Goal: Information Seeking & Learning: Learn about a topic

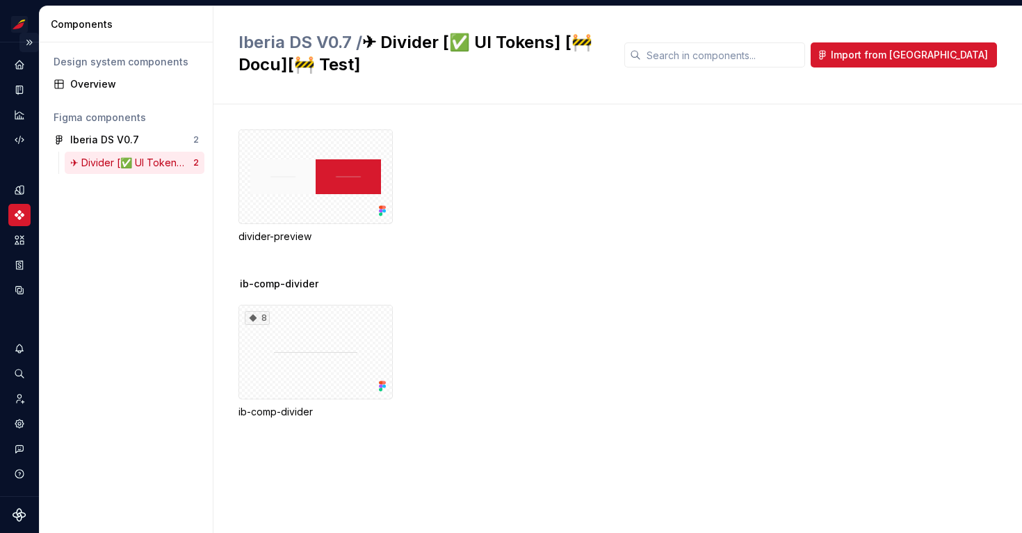
click at [27, 42] on button "Expand sidebar" at bounding box center [28, 42] width 19 height 19
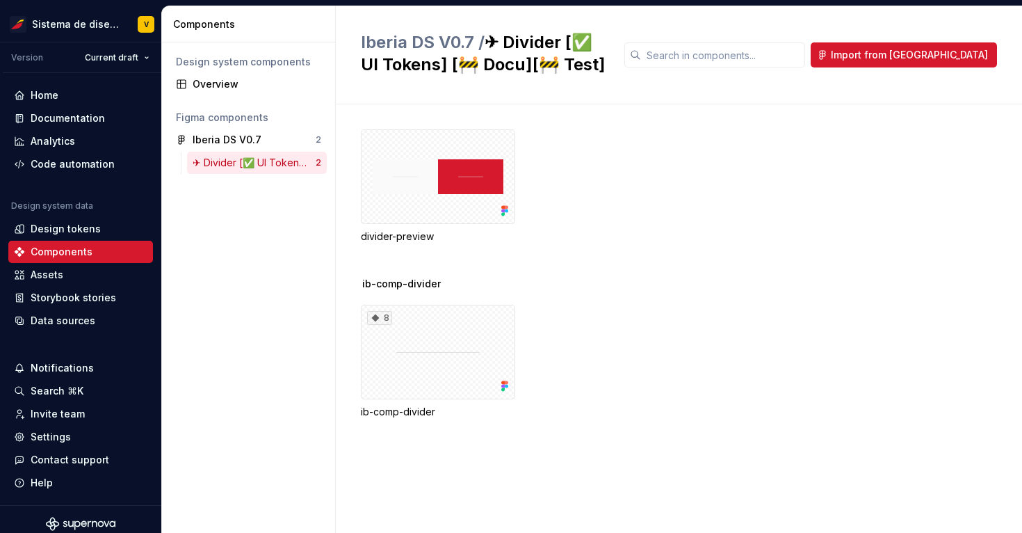
click at [268, 11] on div "Components" at bounding box center [249, 24] width 174 height 36
click at [53, 120] on div "Documentation" at bounding box center [68, 118] width 74 height 14
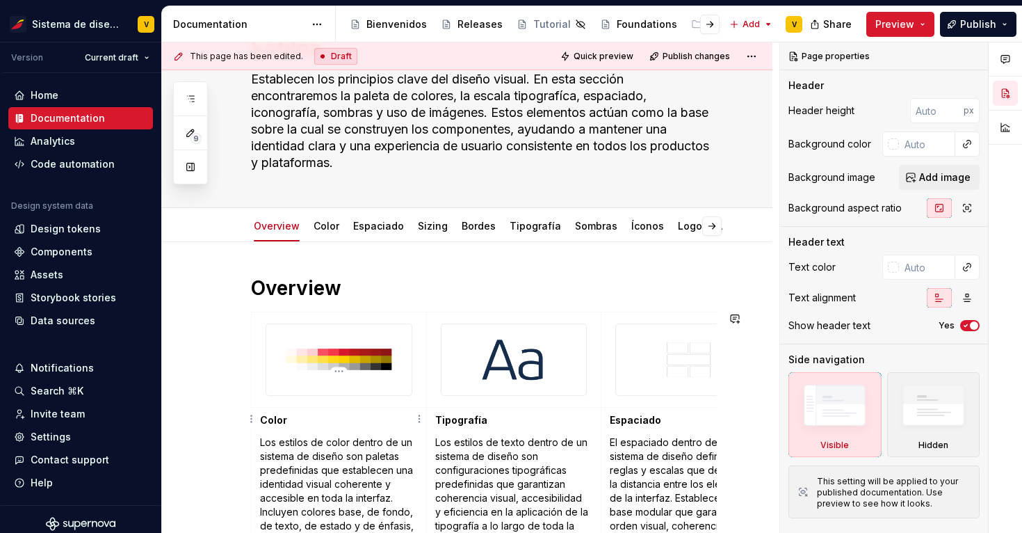
scroll to position [24, 0]
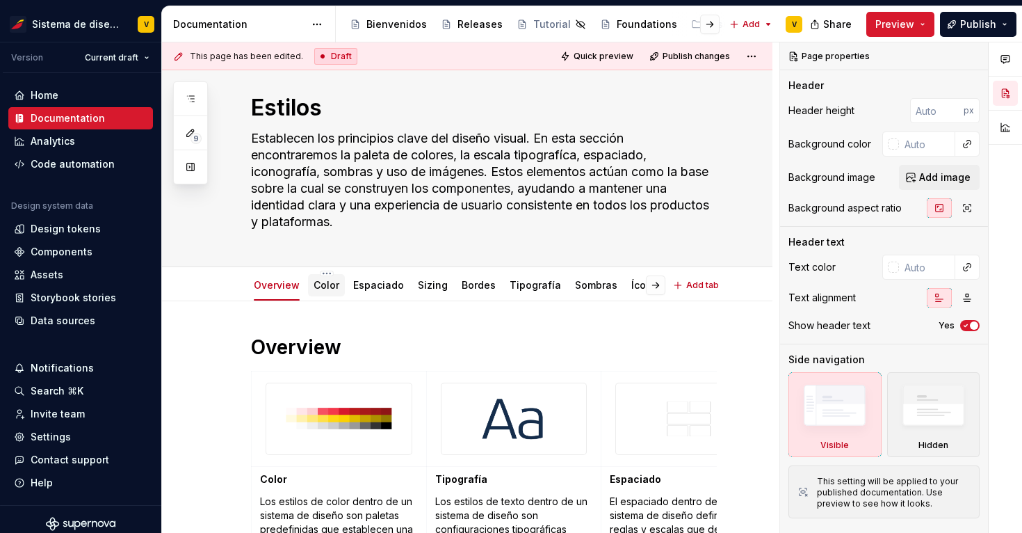
click at [321, 291] on link "Color" at bounding box center [327, 285] width 26 height 12
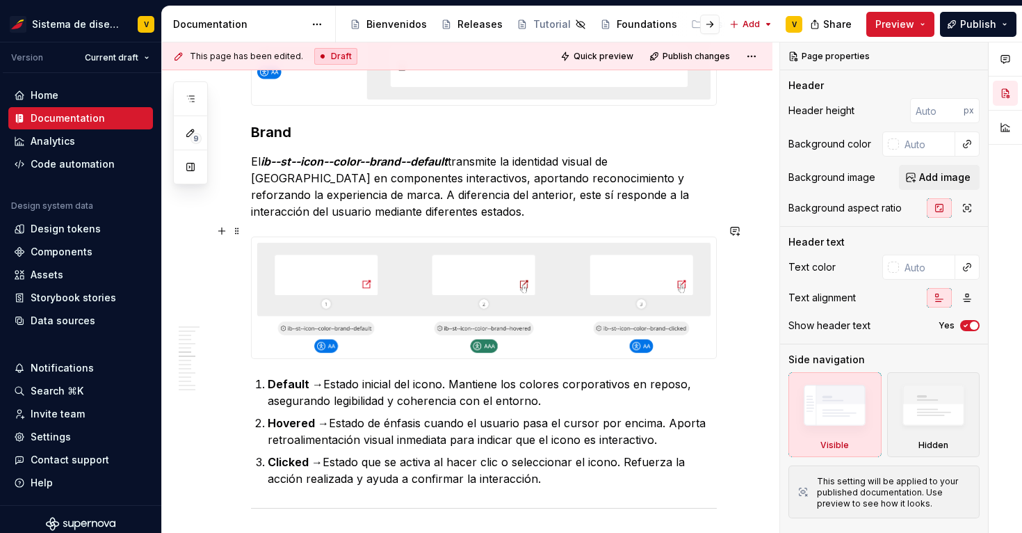
scroll to position [1794, 0]
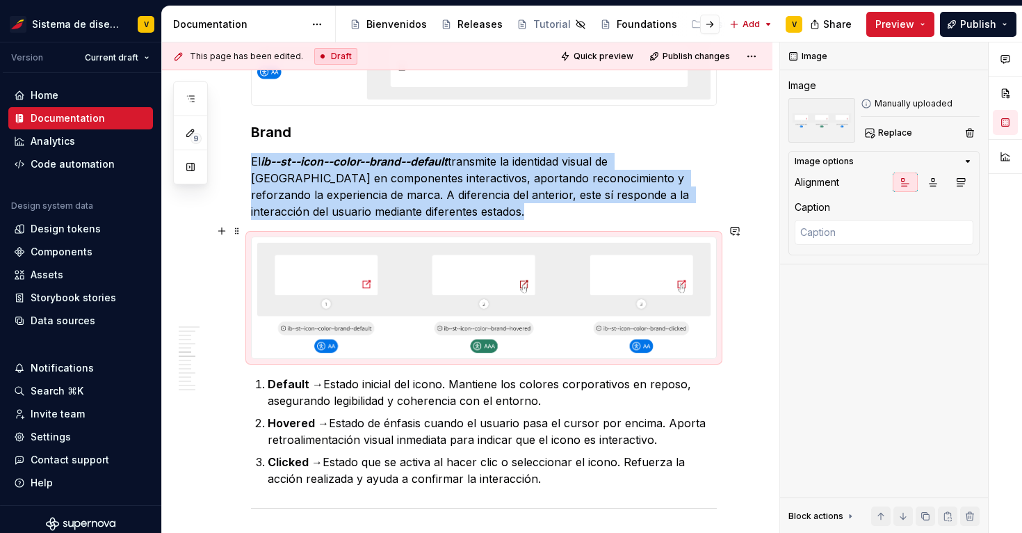
click at [610, 269] on img at bounding box center [484, 297] width 465 height 121
click at [760, 275] on div "This page has been edited. Draft Quick preview Publish changes Hidden page Esti…" at bounding box center [471, 287] width 618 height 491
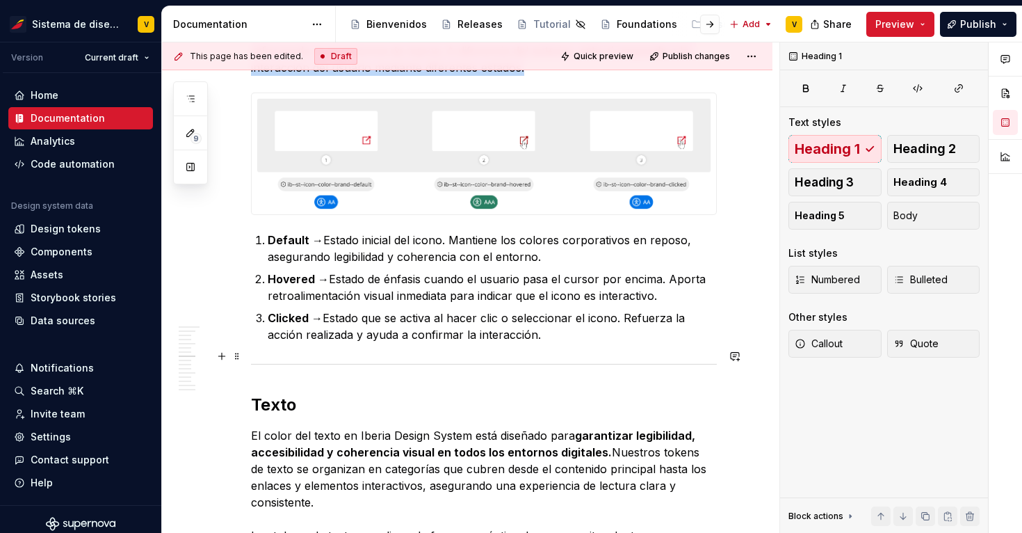
scroll to position [2095, 0]
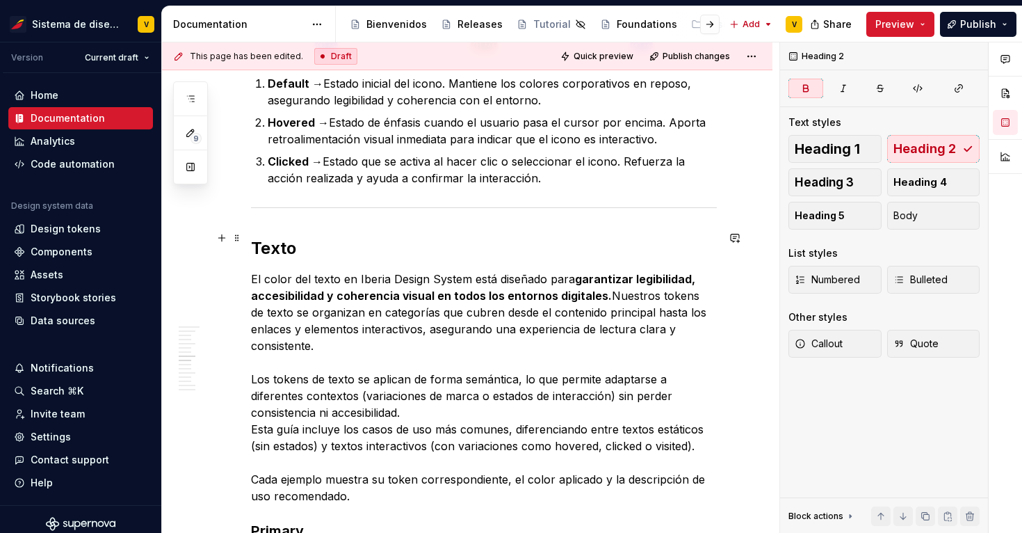
click at [282, 238] on strong "Texto" at bounding box center [273, 248] width 45 height 20
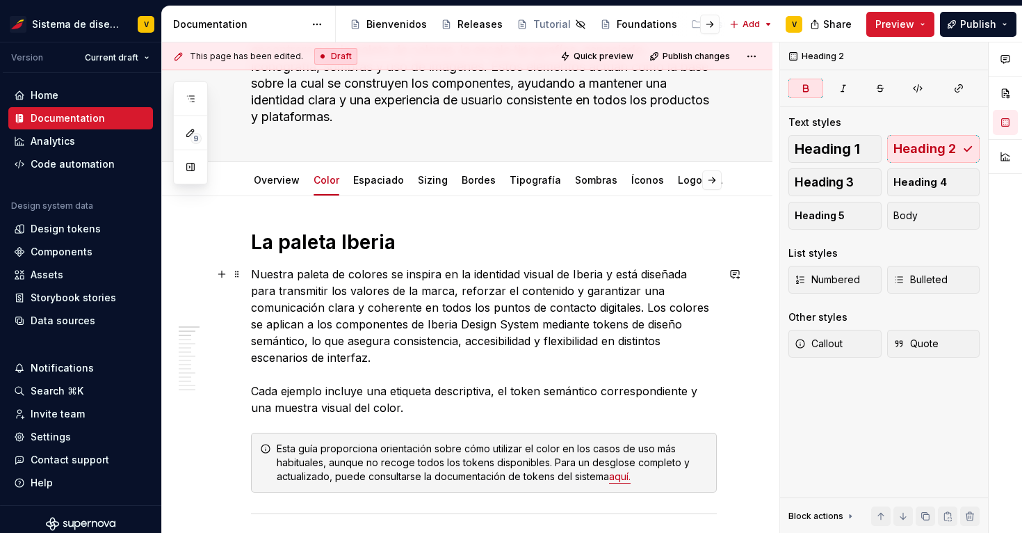
scroll to position [0, 0]
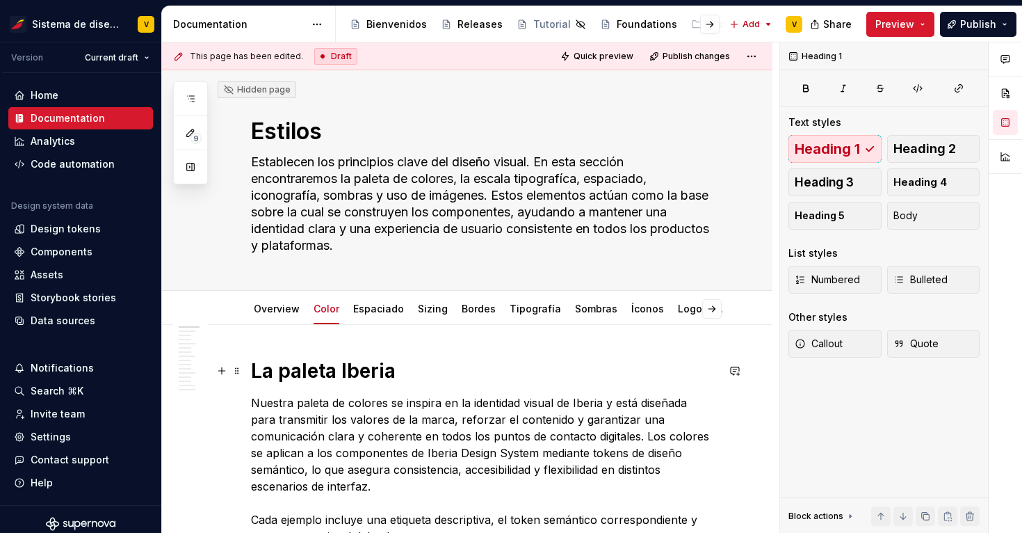
click at [346, 376] on h1 "La paleta Iberia" at bounding box center [484, 370] width 466 height 25
click at [286, 130] on textarea "Estilos" at bounding box center [481, 131] width 466 height 33
click at [354, 367] on h1 "La paleta Iberia" at bounding box center [484, 370] width 466 height 25
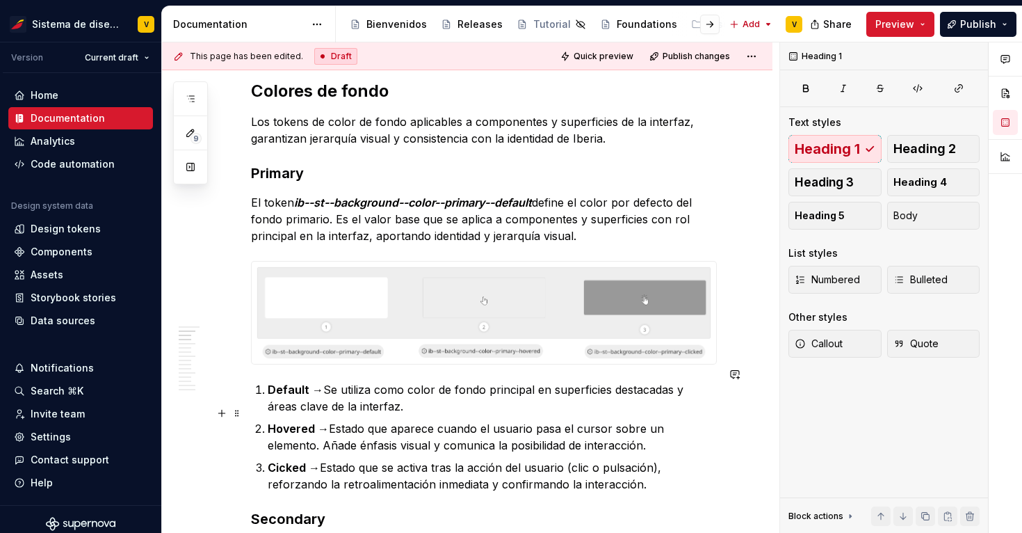
scroll to position [595, 0]
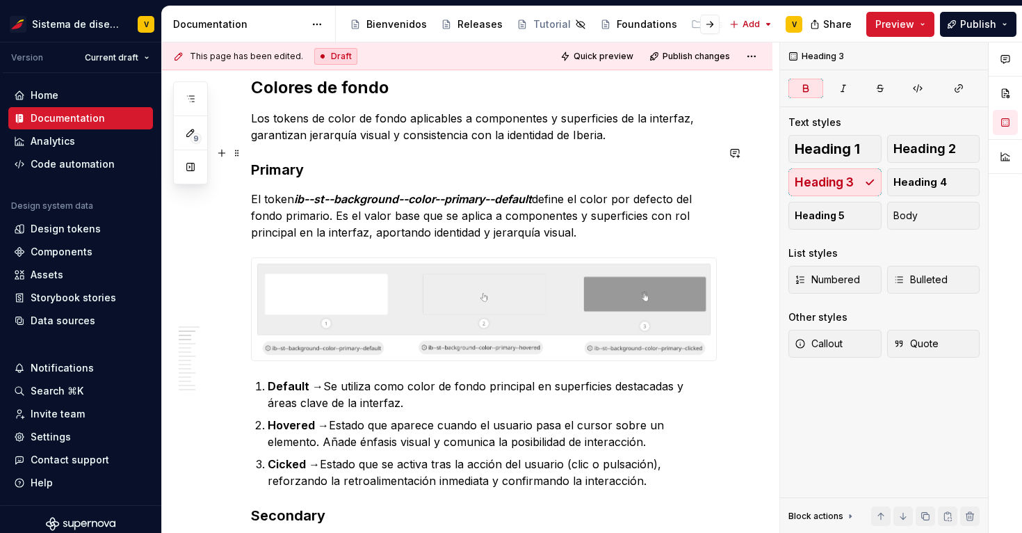
click at [285, 161] on strong "Primary" at bounding box center [277, 169] width 53 height 17
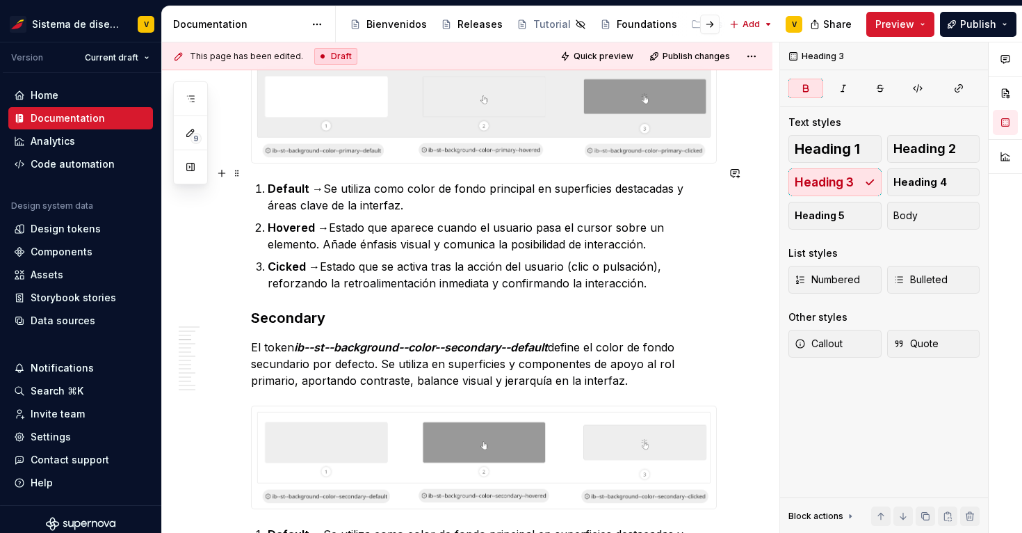
scroll to position [813, 0]
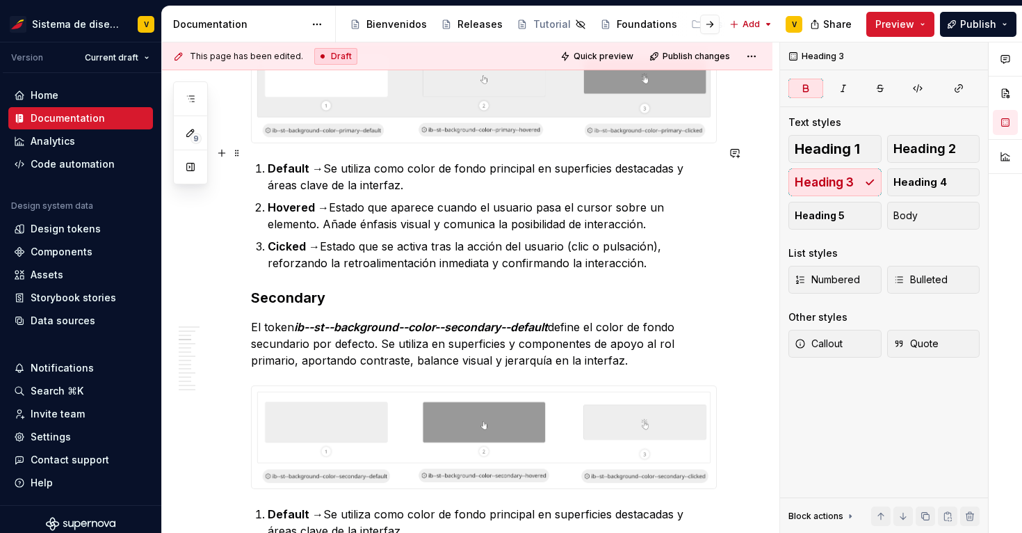
click at [285, 161] on strong "Default →" at bounding box center [296, 168] width 56 height 14
click at [298, 289] on strong "Secondary" at bounding box center [288, 297] width 74 height 17
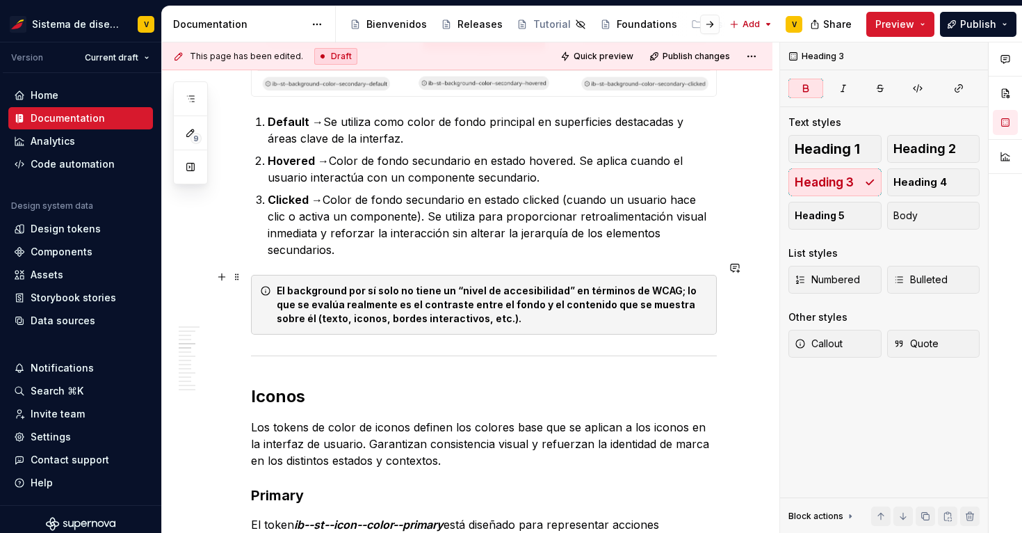
scroll to position [1209, 0]
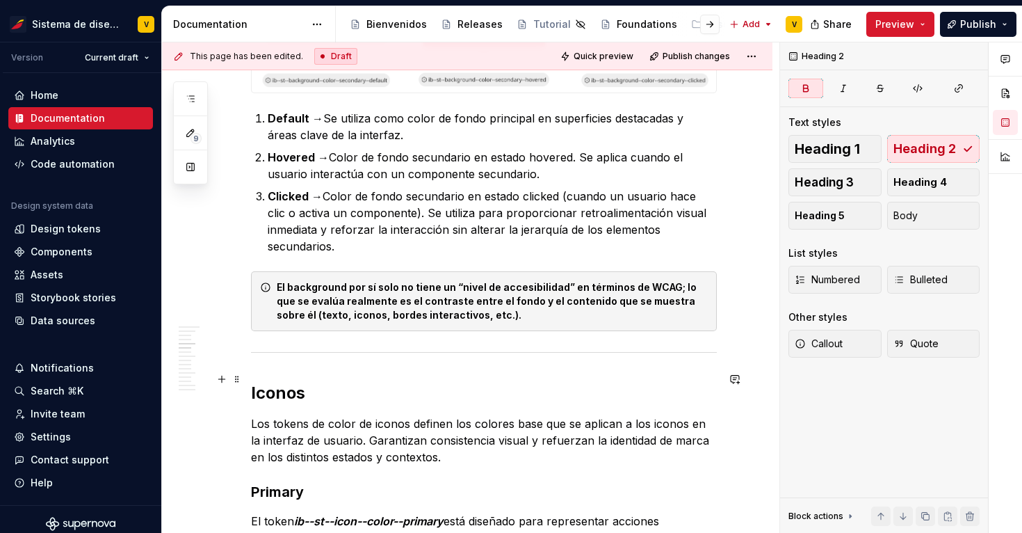
click at [280, 383] on strong "Iconos" at bounding box center [278, 393] width 54 height 20
click at [277, 482] on h3 "Primary" at bounding box center [484, 491] width 466 height 19
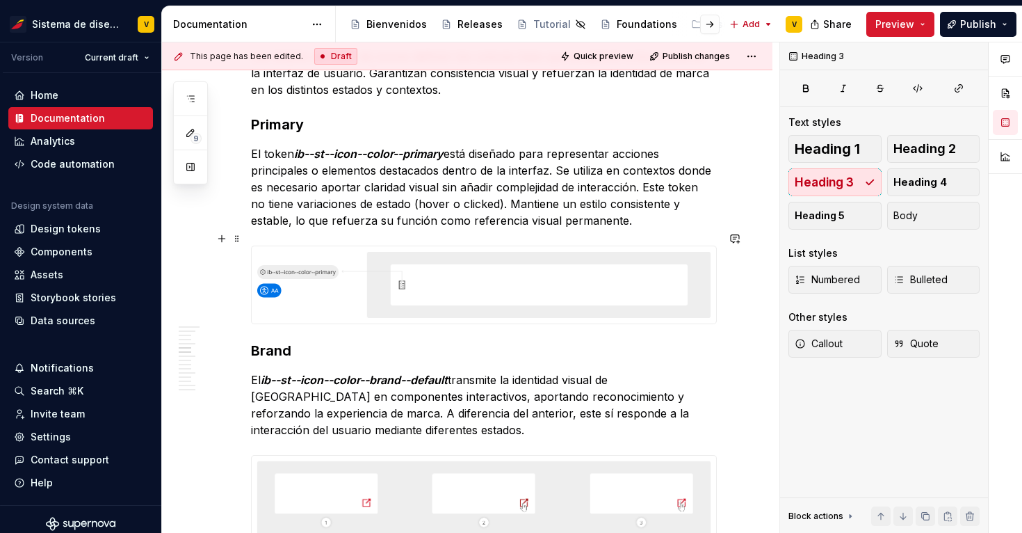
scroll to position [1666, 0]
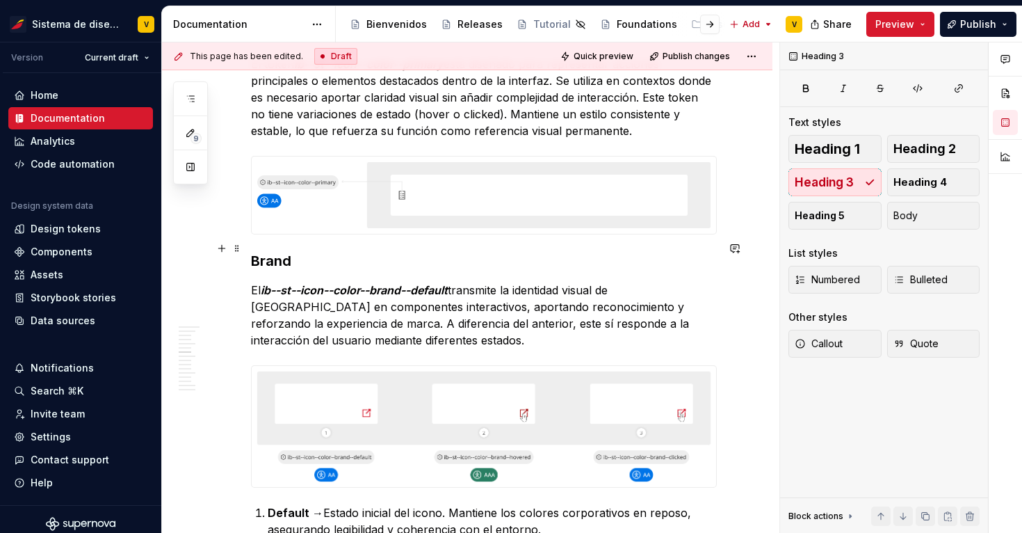
click at [279, 251] on h3 "Brand" at bounding box center [484, 260] width 466 height 19
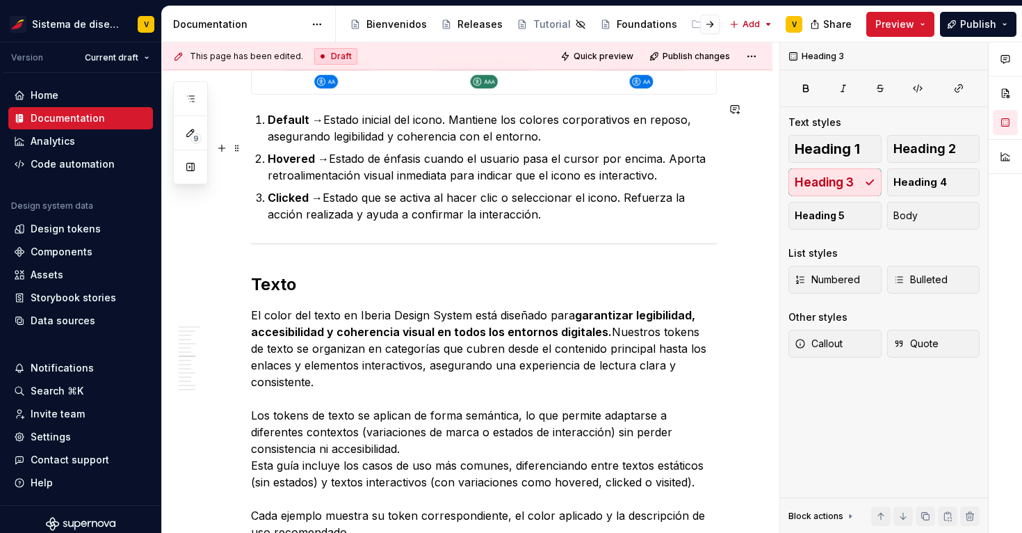
scroll to position [2084, 0]
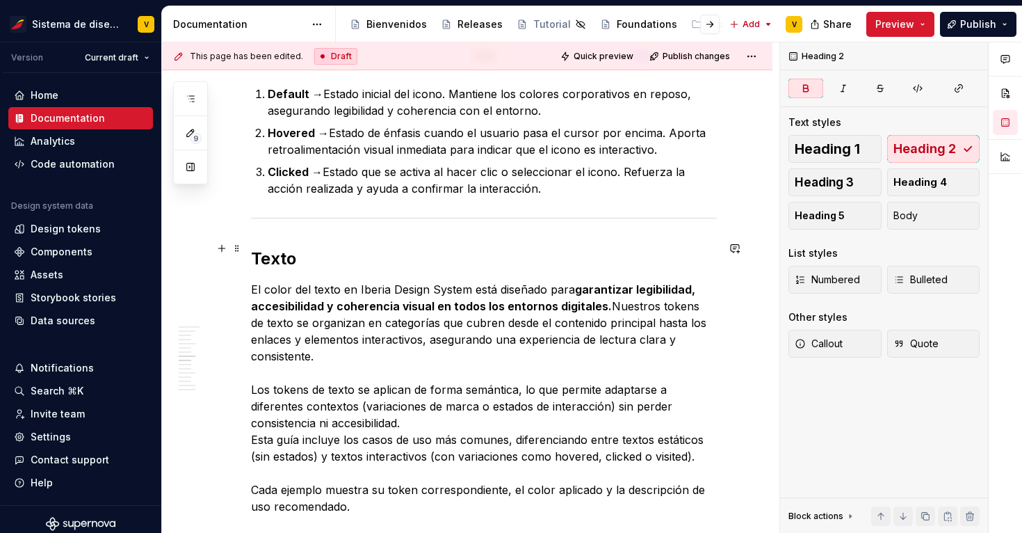
click at [279, 248] on strong "Texto" at bounding box center [273, 258] width 45 height 20
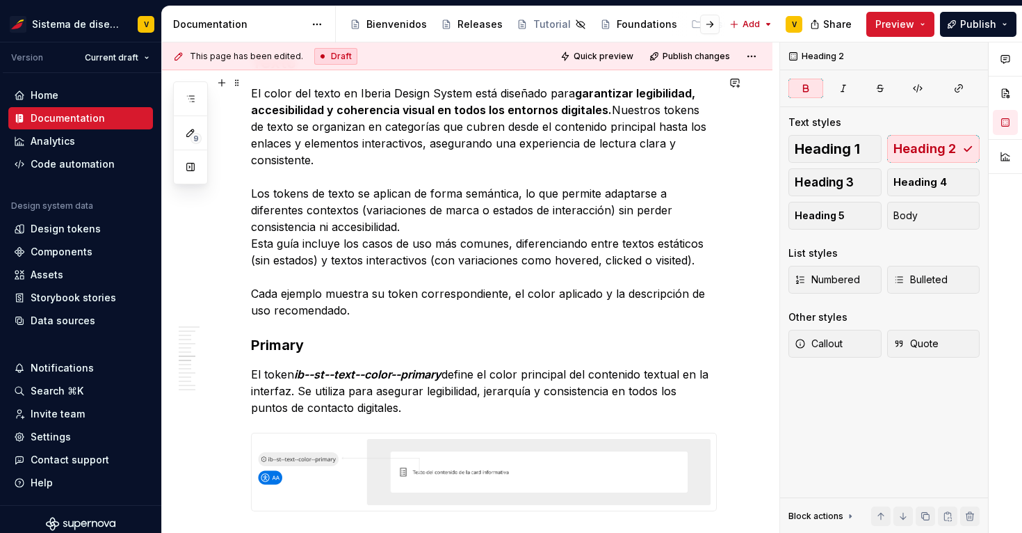
scroll to position [2333, 0]
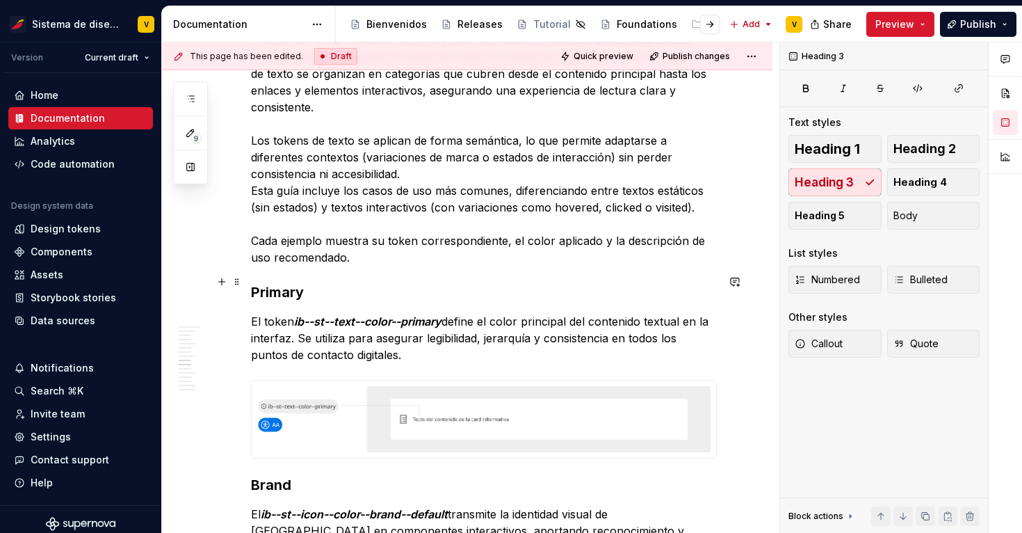
click at [282, 287] on h3 "Primary" at bounding box center [484, 291] width 466 height 19
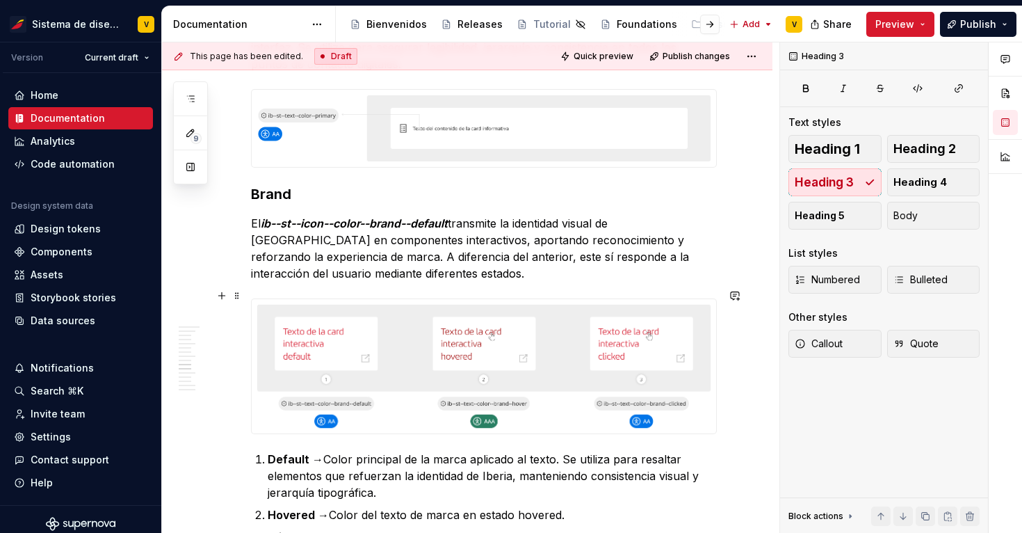
scroll to position [2657, 0]
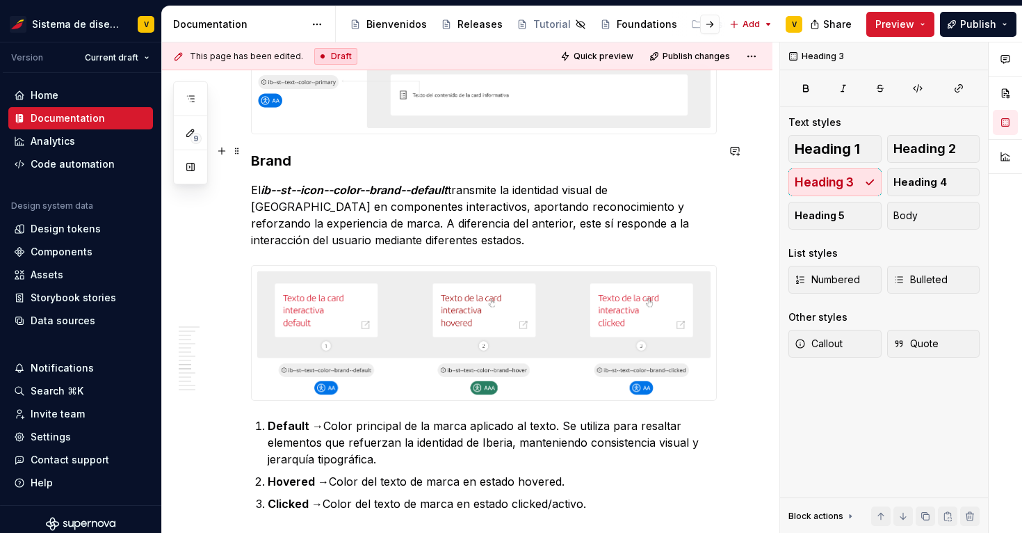
click at [269, 154] on h3 "Brand" at bounding box center [484, 160] width 466 height 19
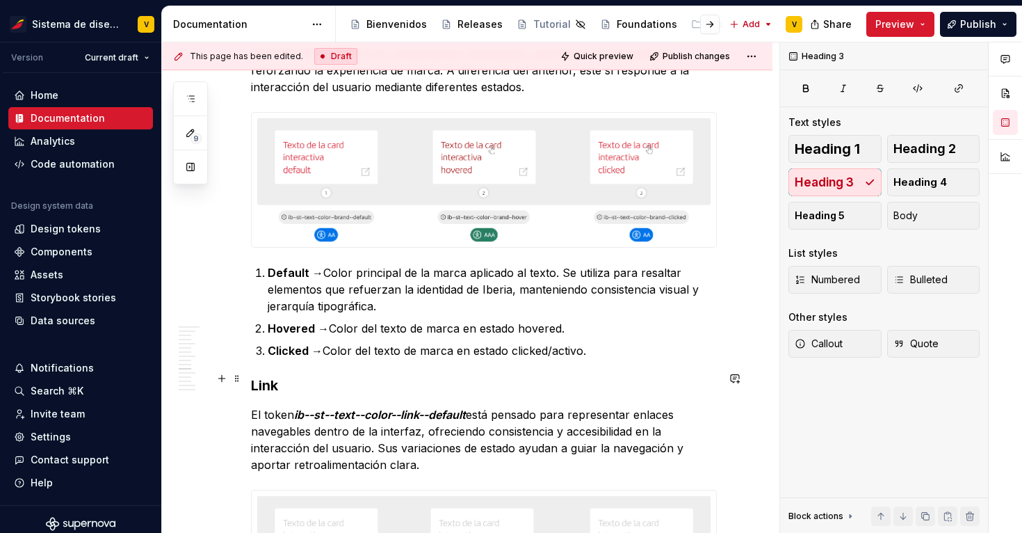
scroll to position [2812, 0]
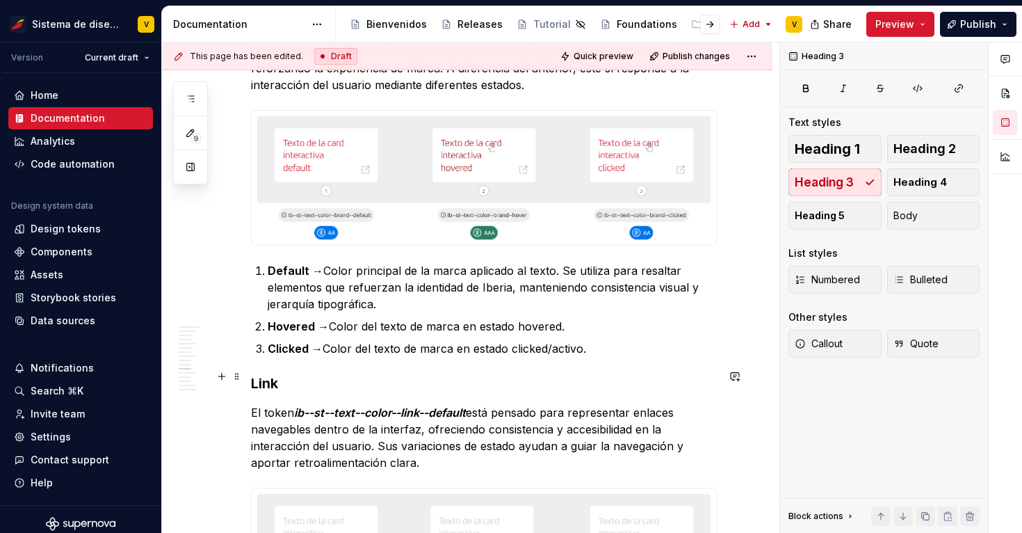
click at [263, 376] on h3 "Link" at bounding box center [484, 382] width 466 height 19
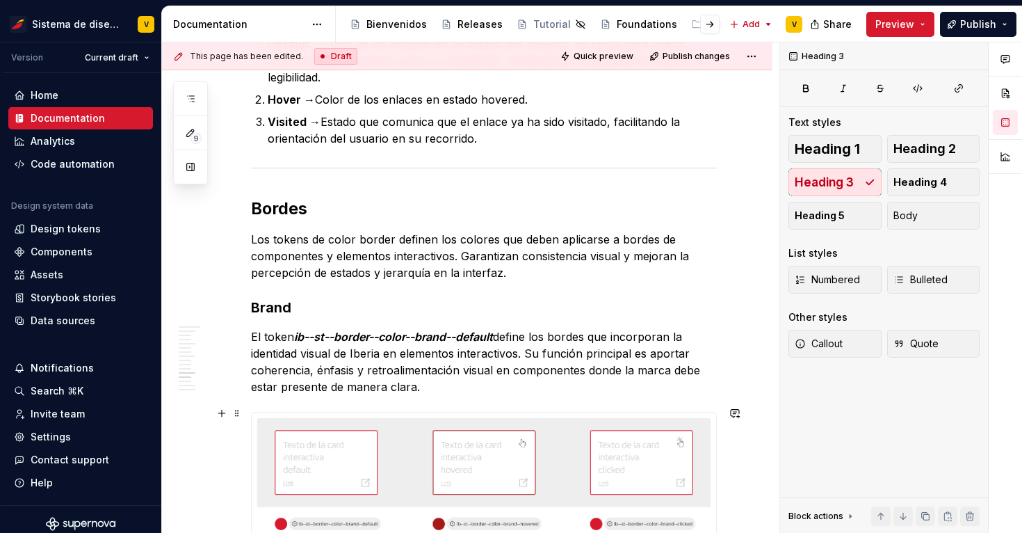
scroll to position [3530, 0]
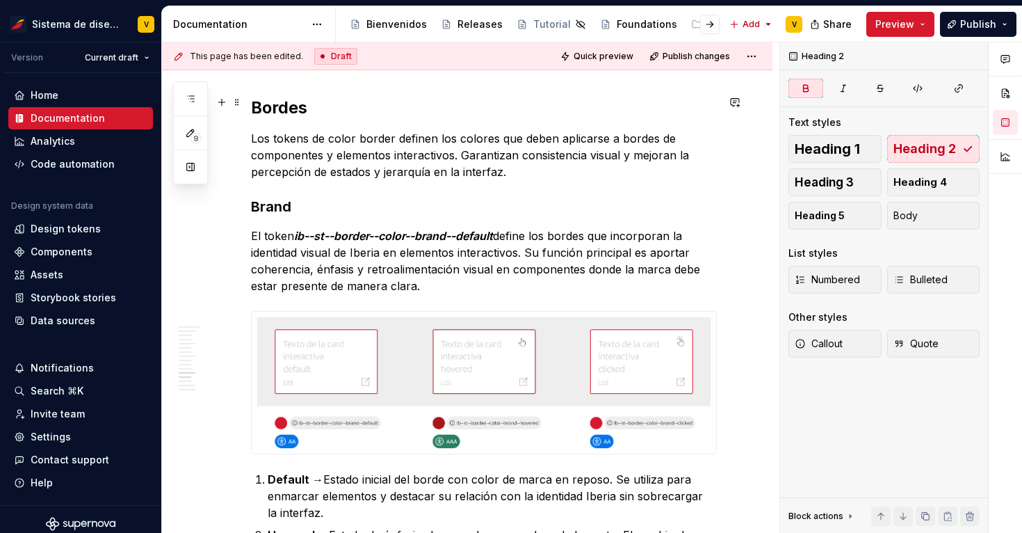
click at [283, 106] on strong "Bordes" at bounding box center [279, 107] width 56 height 20
click at [287, 202] on h3 "Brand" at bounding box center [484, 206] width 466 height 19
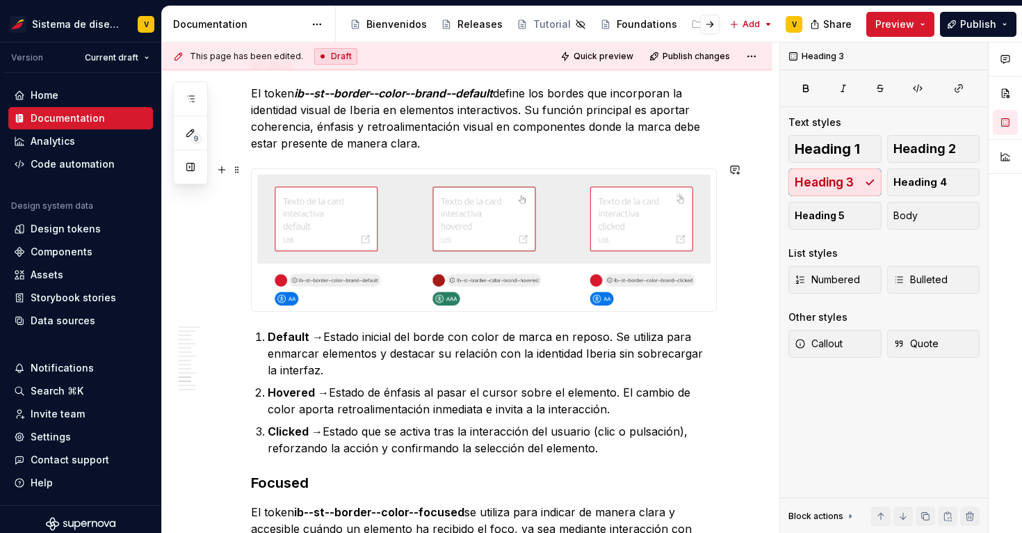
scroll to position [3845, 0]
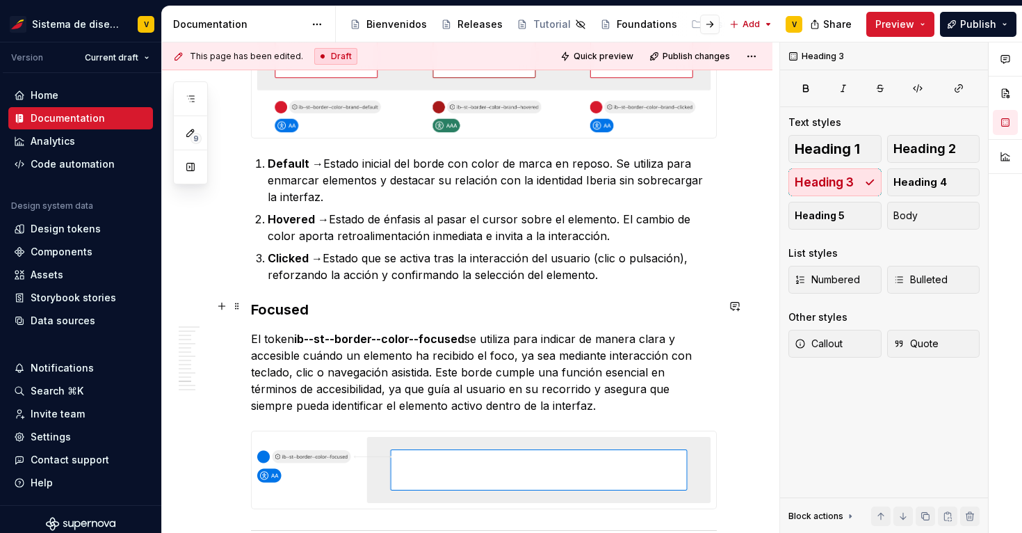
click at [295, 309] on h3 "Focused" at bounding box center [484, 309] width 466 height 19
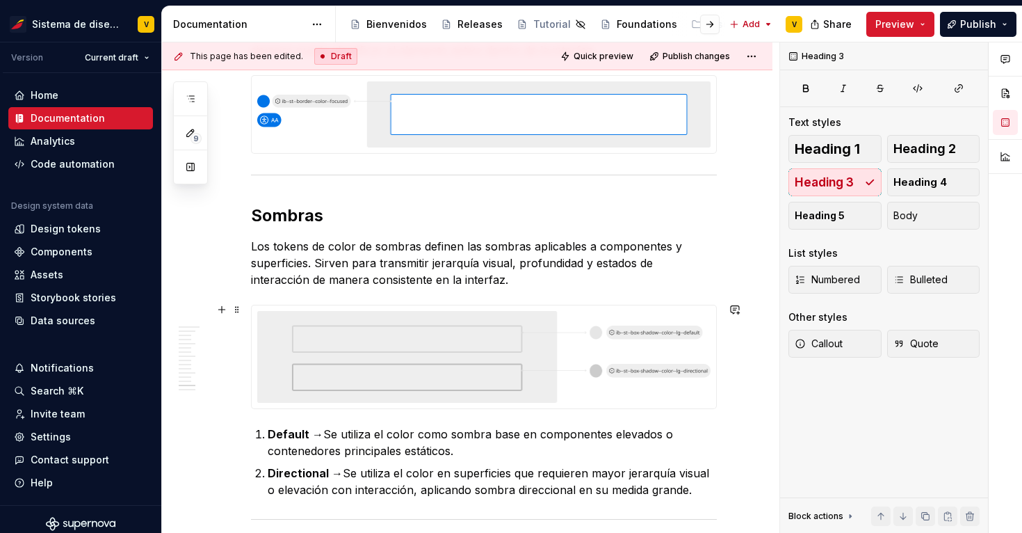
scroll to position [4206, 0]
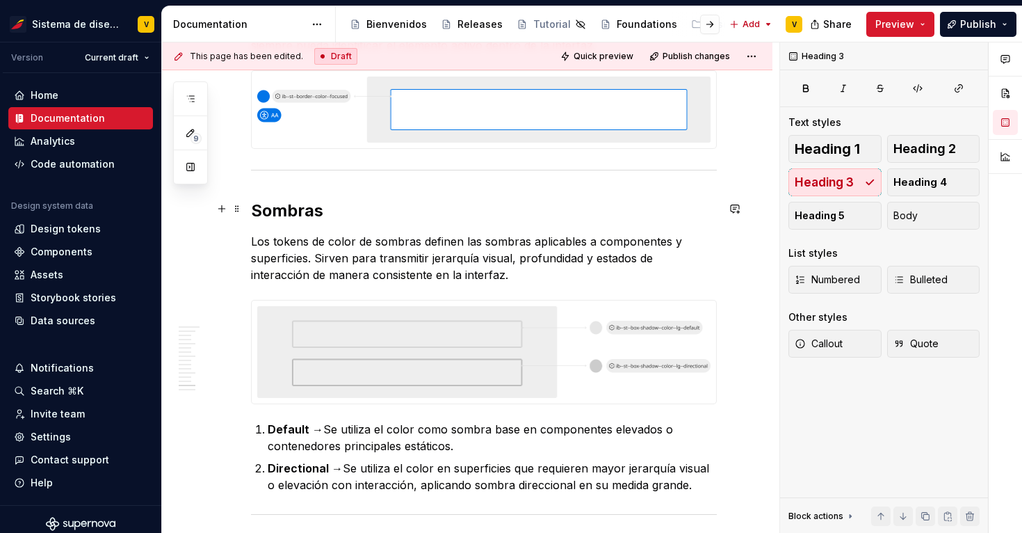
click at [287, 211] on strong "Sombras" at bounding box center [287, 210] width 72 height 20
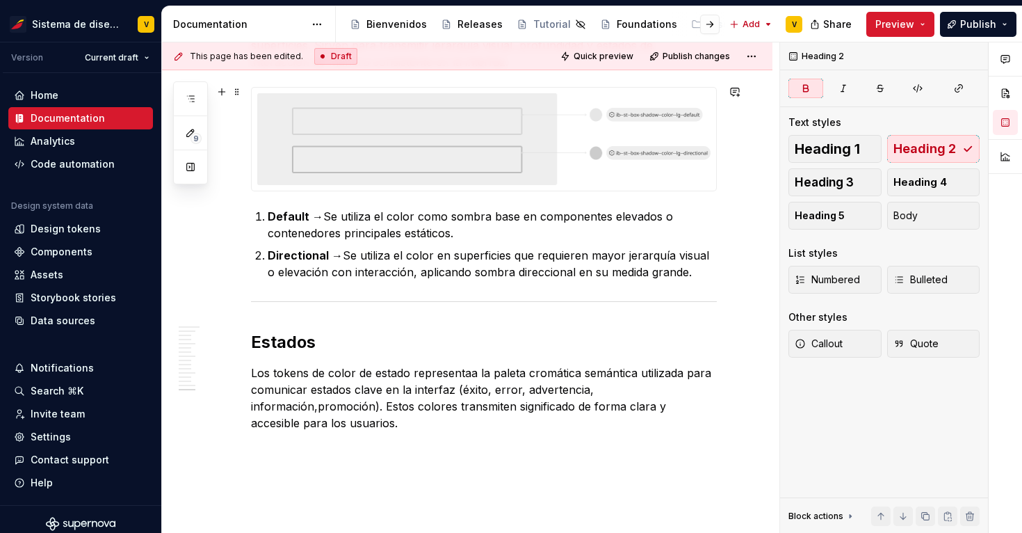
scroll to position [4423, 0]
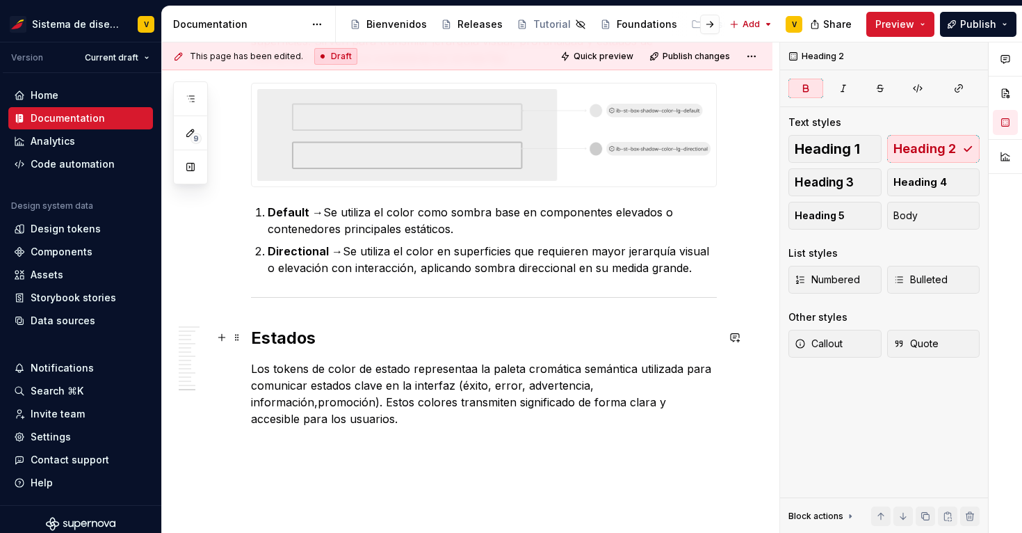
click at [300, 332] on strong "Estados" at bounding box center [283, 338] width 65 height 20
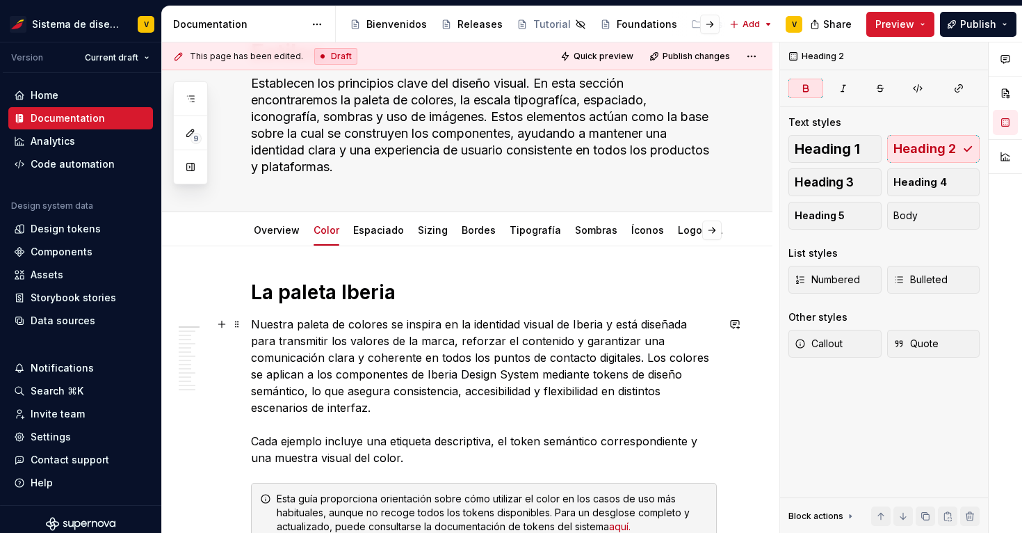
scroll to position [0, 0]
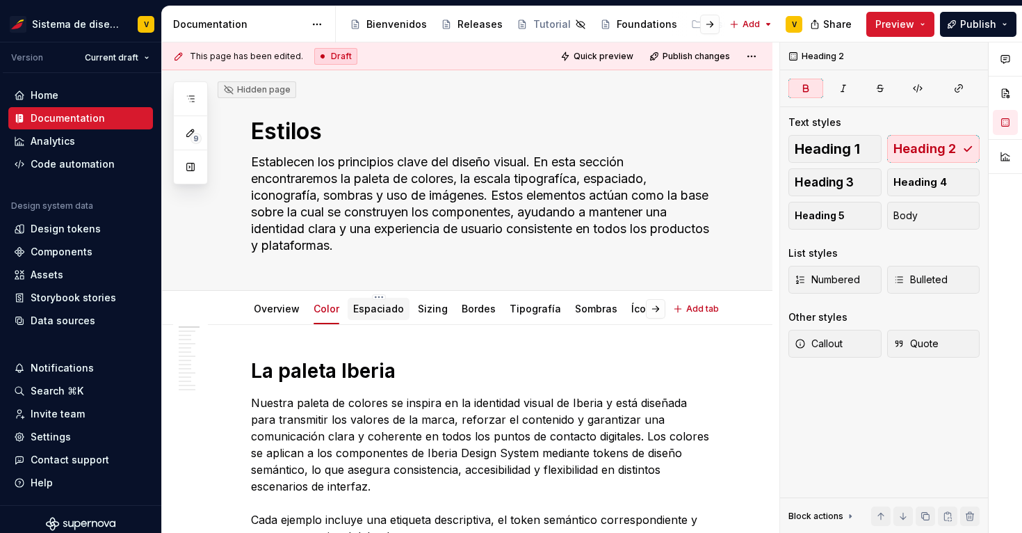
click at [369, 305] on link "Espaciado" at bounding box center [378, 309] width 51 height 12
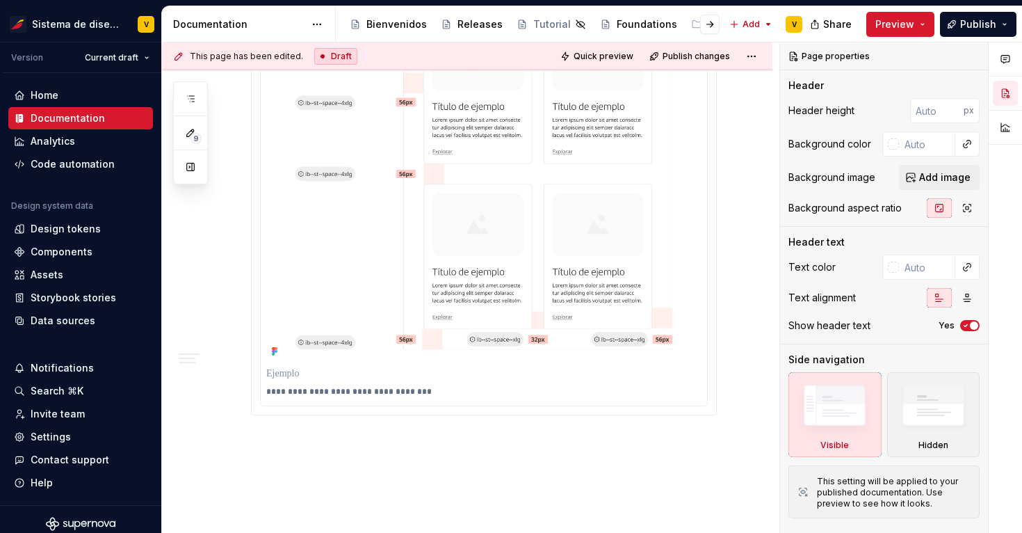
scroll to position [1878, 0]
click at [537, 373] on p at bounding box center [483, 371] width 435 height 14
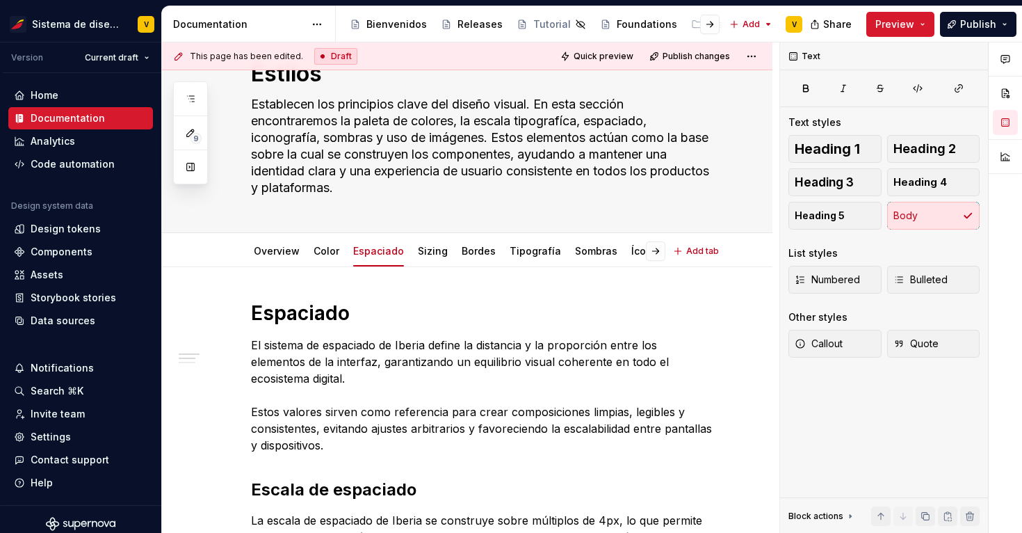
scroll to position [0, 0]
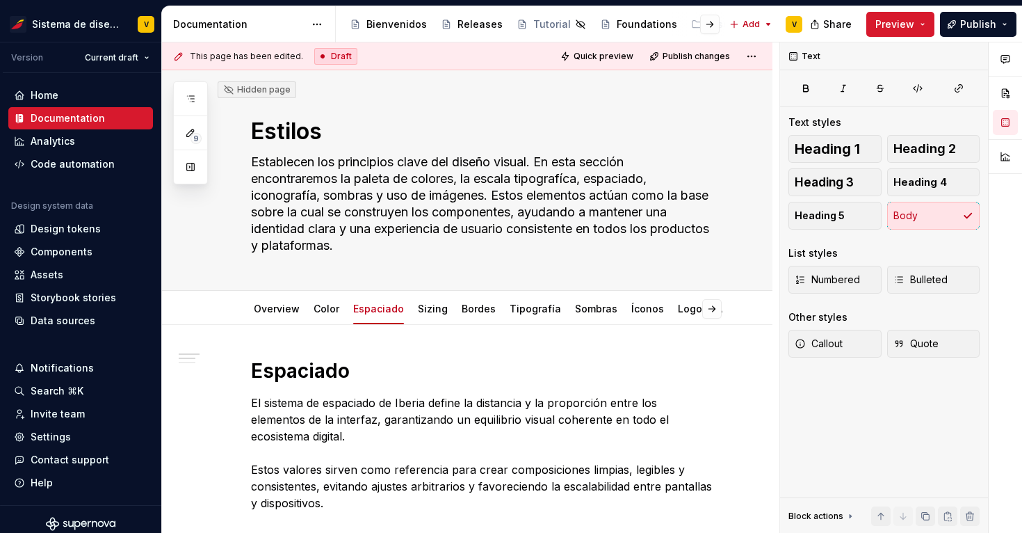
type textarea "*"
